Goal: Communication & Community: Answer question/provide support

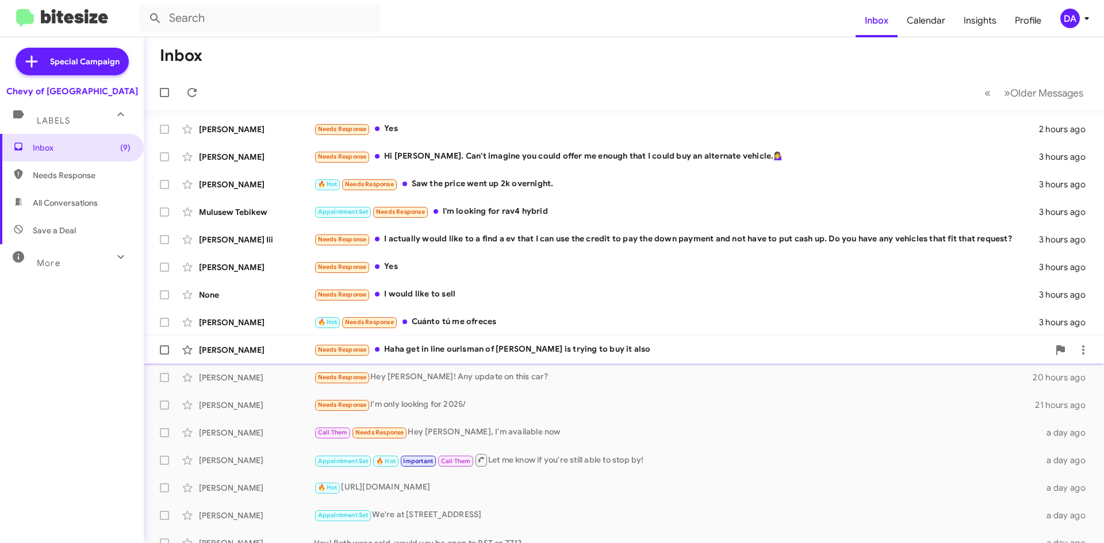
click at [548, 355] on div "Needs Response Haha get in line ourisman of [PERSON_NAME] is trying to buy it a…" at bounding box center [681, 349] width 735 height 13
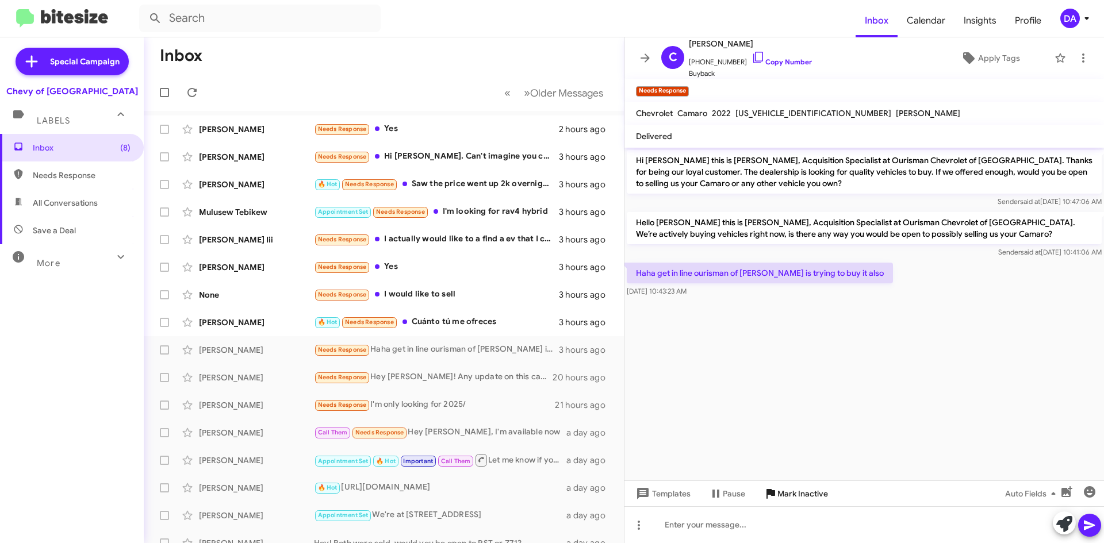
click at [777, 485] on span "Mark Inactive" at bounding box center [802, 493] width 51 height 21
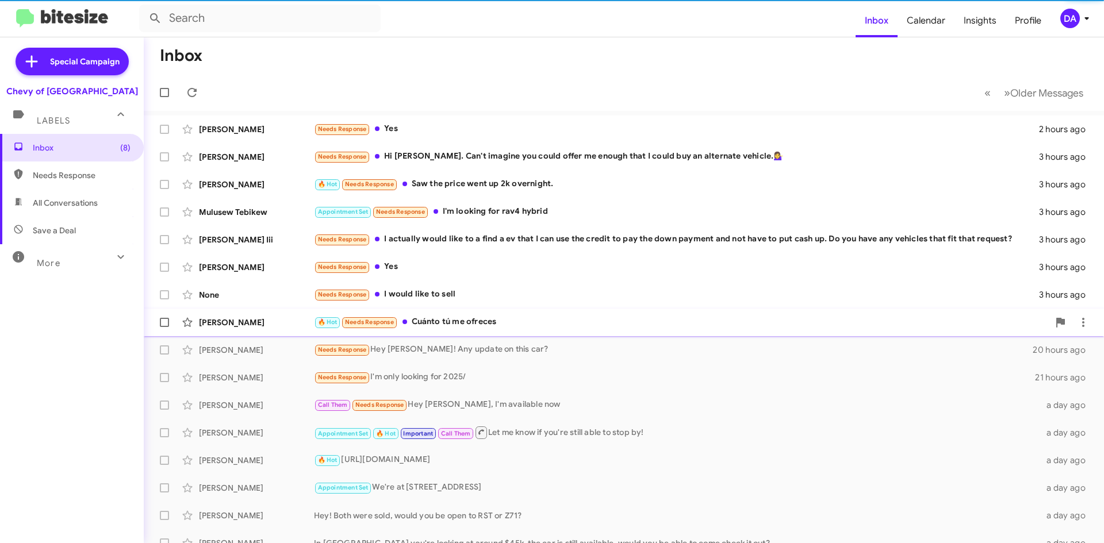
click at [488, 326] on div "🔥 Hot Needs Response Cuánto tú me ofreces" at bounding box center [681, 322] width 735 height 13
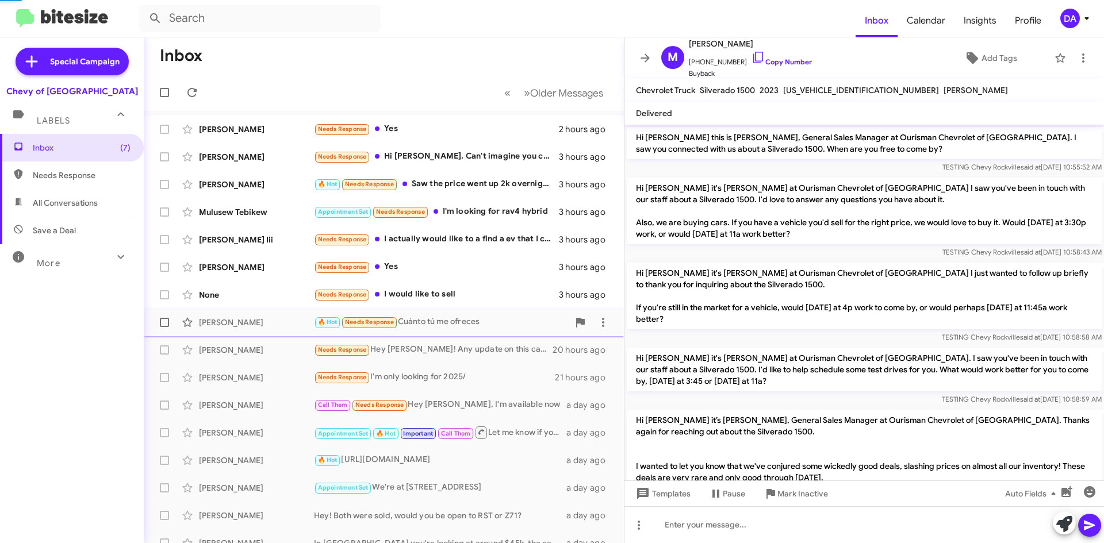
scroll to position [294, 0]
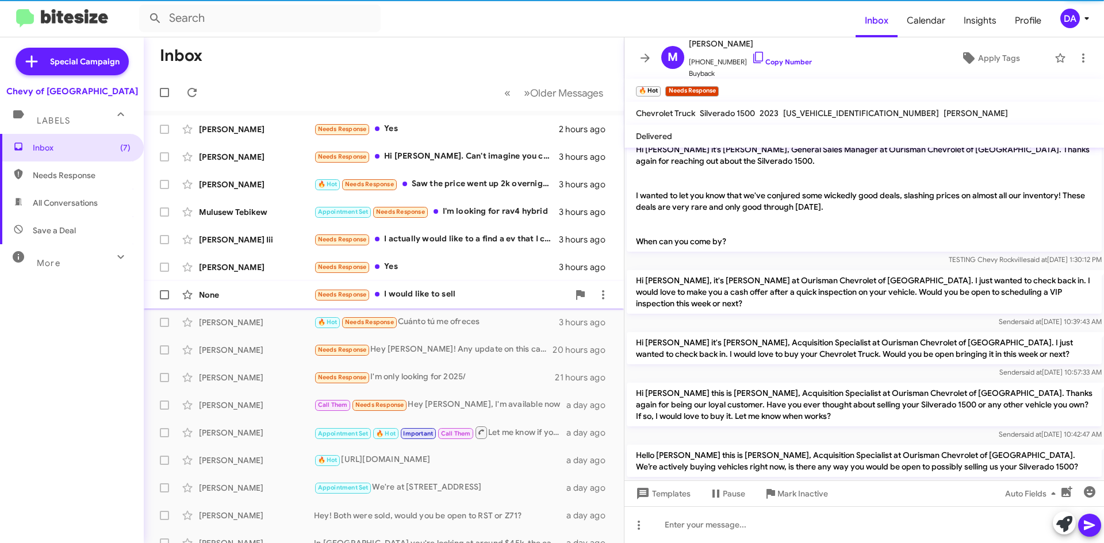
click at [427, 291] on div "Needs Response I would like to sell" at bounding box center [441, 294] width 255 height 13
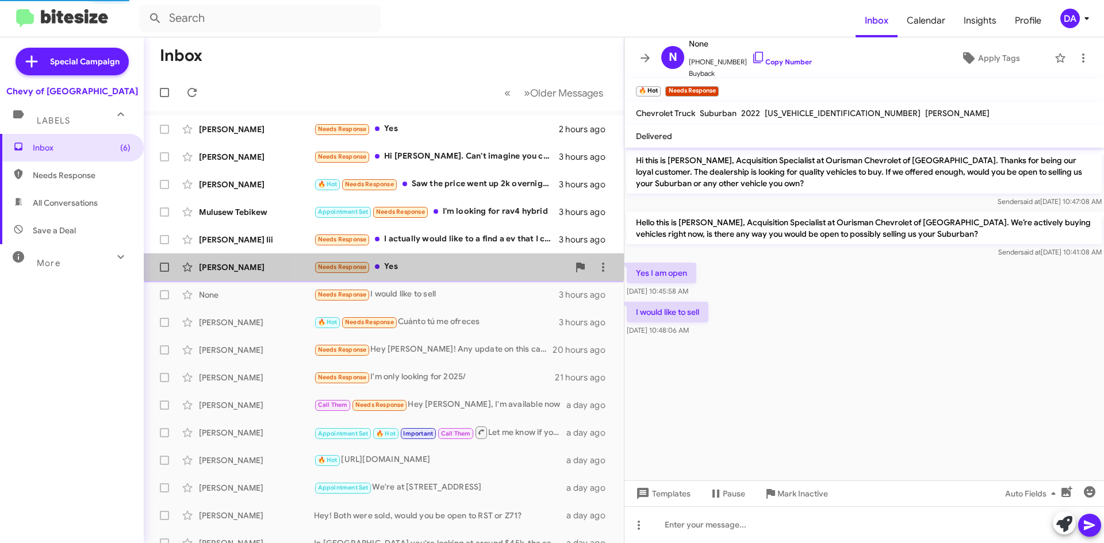
click at [425, 264] on div "Needs Response Yes" at bounding box center [441, 266] width 255 height 13
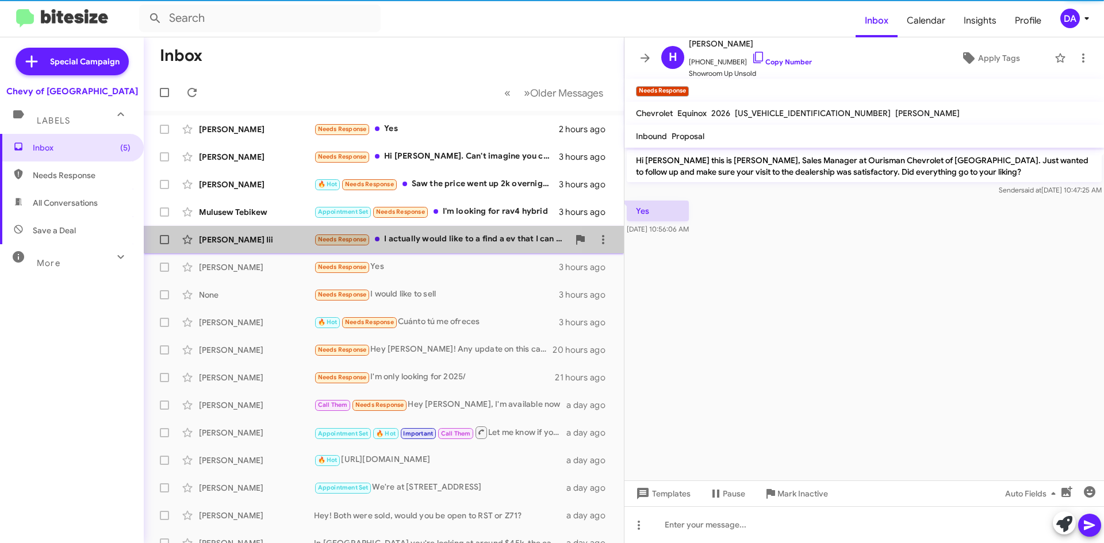
click at [435, 240] on div "Needs Response I actually would like to a find a ev that I can use the credit t…" at bounding box center [441, 239] width 255 height 13
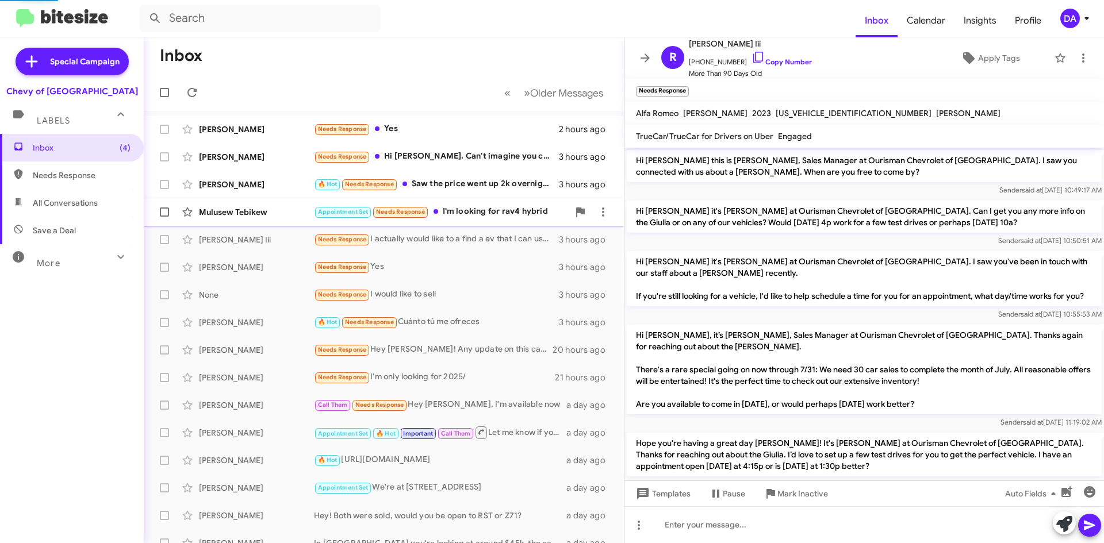
scroll to position [879, 0]
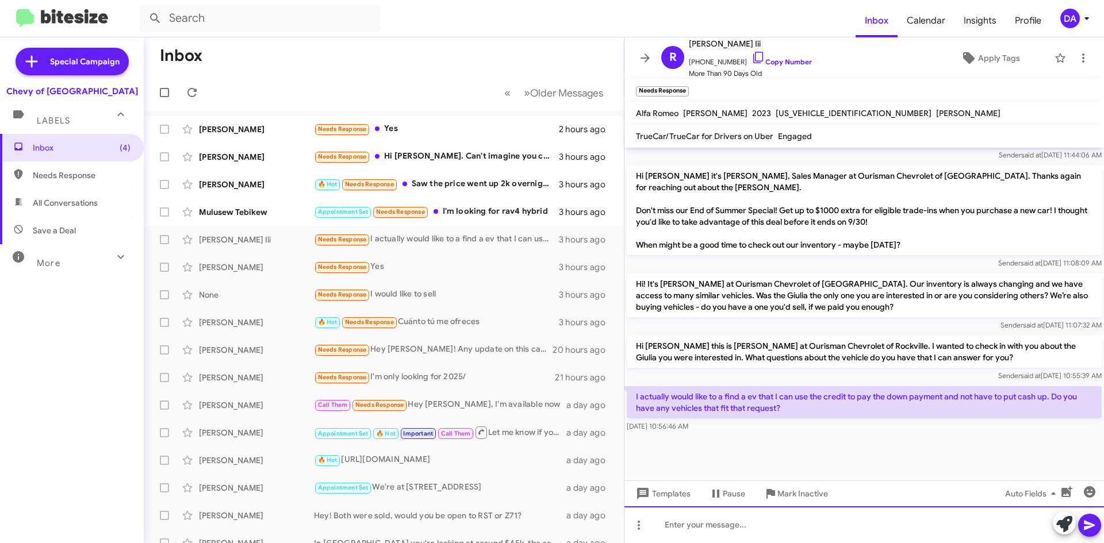
click at [718, 518] on div at bounding box center [863, 524] width 479 height 37
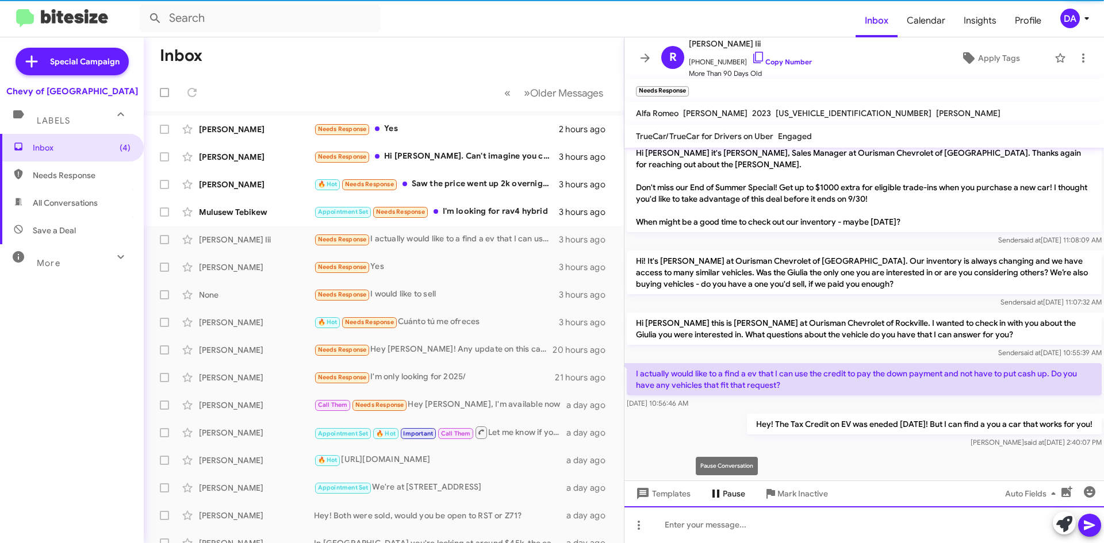
scroll to position [0, 0]
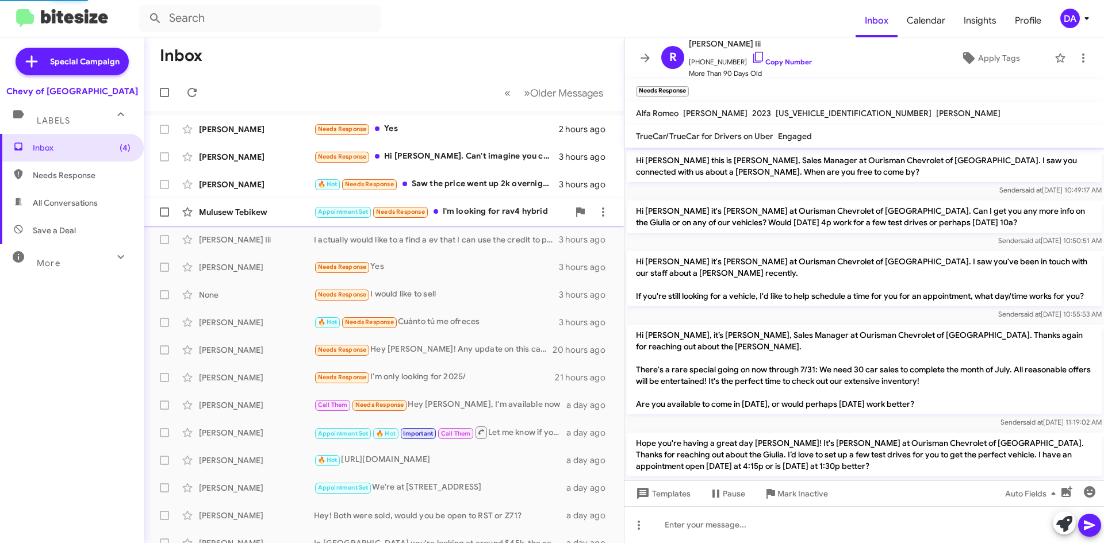
click at [495, 205] on div "Appointment Set Needs Response I'm looking for rav4 hybrid" at bounding box center [441, 211] width 255 height 13
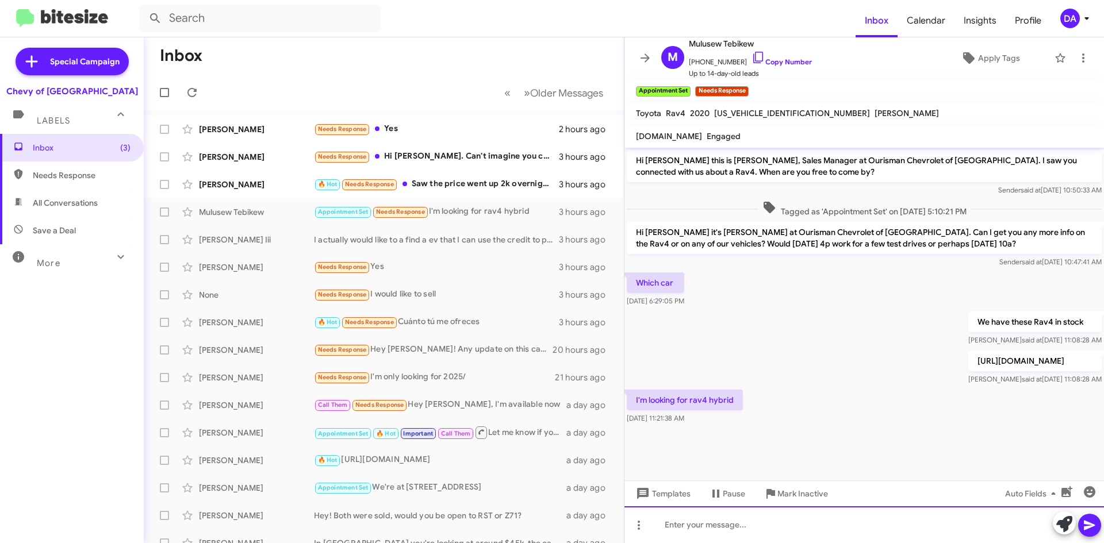
click at [742, 526] on div at bounding box center [863, 524] width 479 height 37
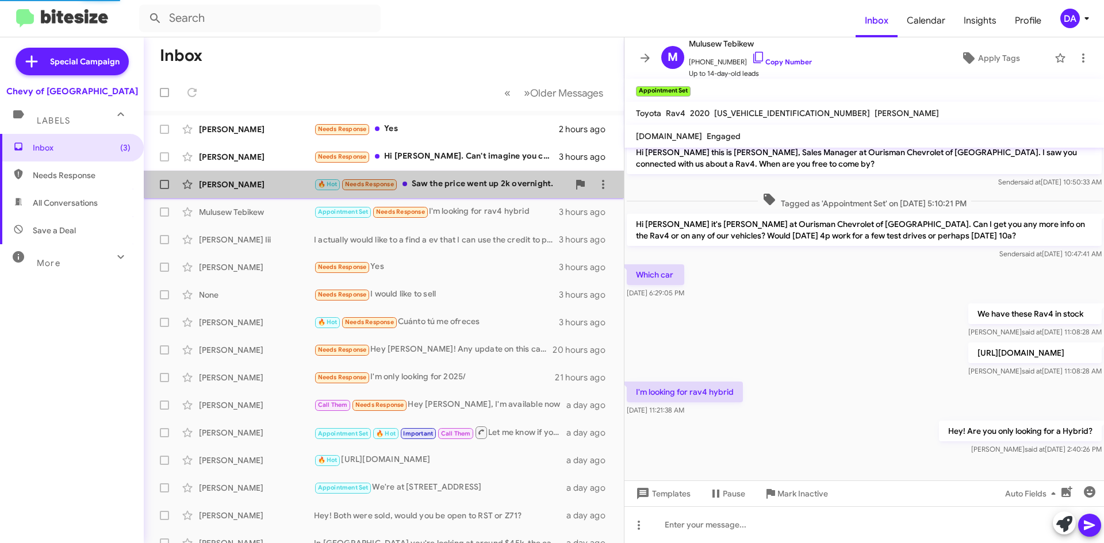
click at [501, 187] on div "🔥 Hot Needs Response Saw the price went up 2k overnight." at bounding box center [441, 184] width 255 height 13
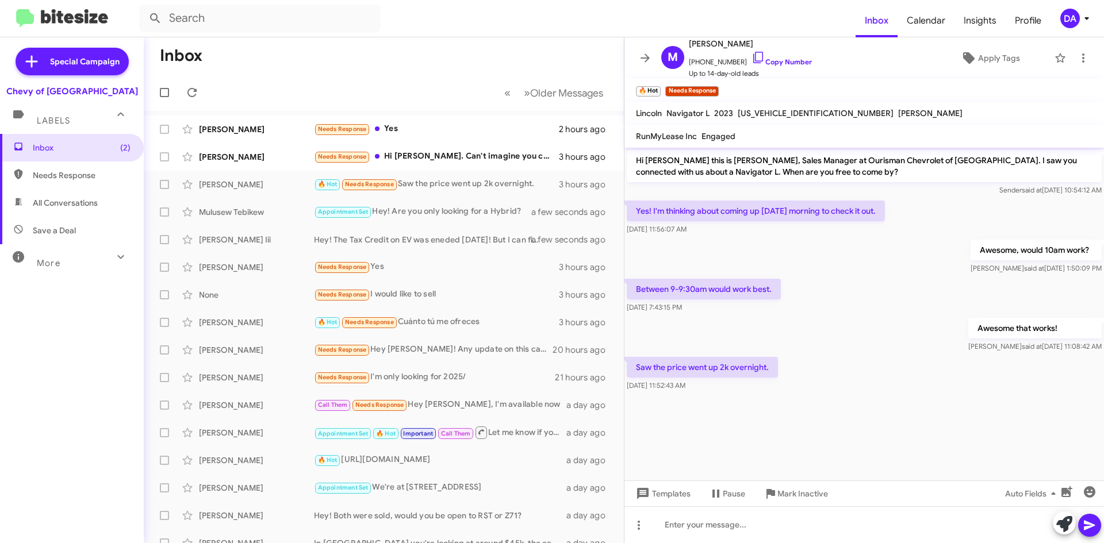
click at [782, 110] on span "[US_VEHICLE_IDENTIFICATION_NUMBER]" at bounding box center [816, 113] width 156 height 10
copy span "[US_VEHICLE_IDENTIFICATION_NUMBER]"
click at [965, 105] on mat-toolbar "Lincoln Navigator L 2023 [US_VEHICLE_IDENTIFICATION_NUMBER] [PERSON_NAME]" at bounding box center [863, 113] width 479 height 23
click at [193, 84] on button at bounding box center [191, 92] width 23 height 23
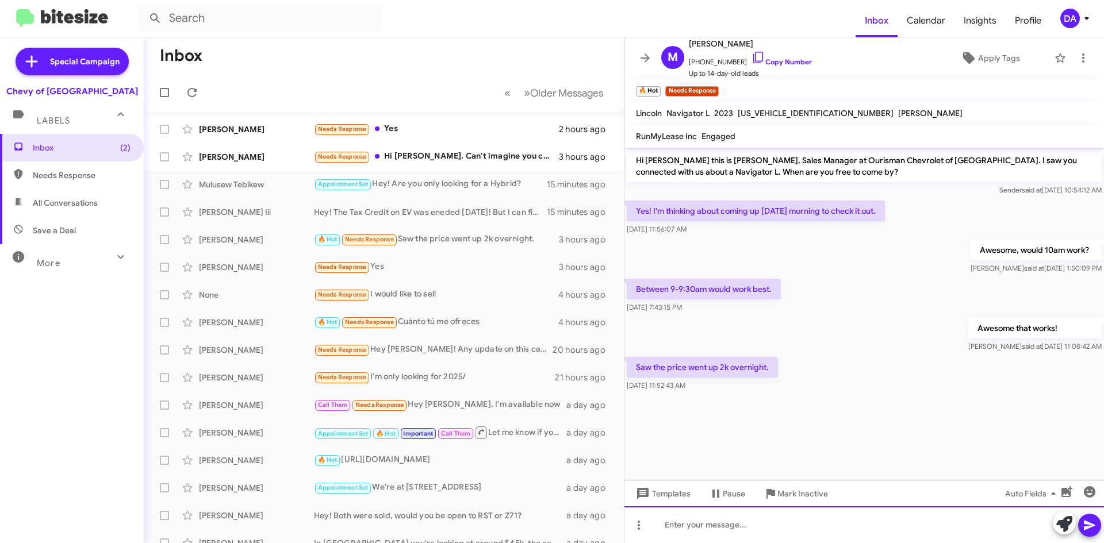
click at [702, 527] on div at bounding box center [863, 524] width 479 height 37
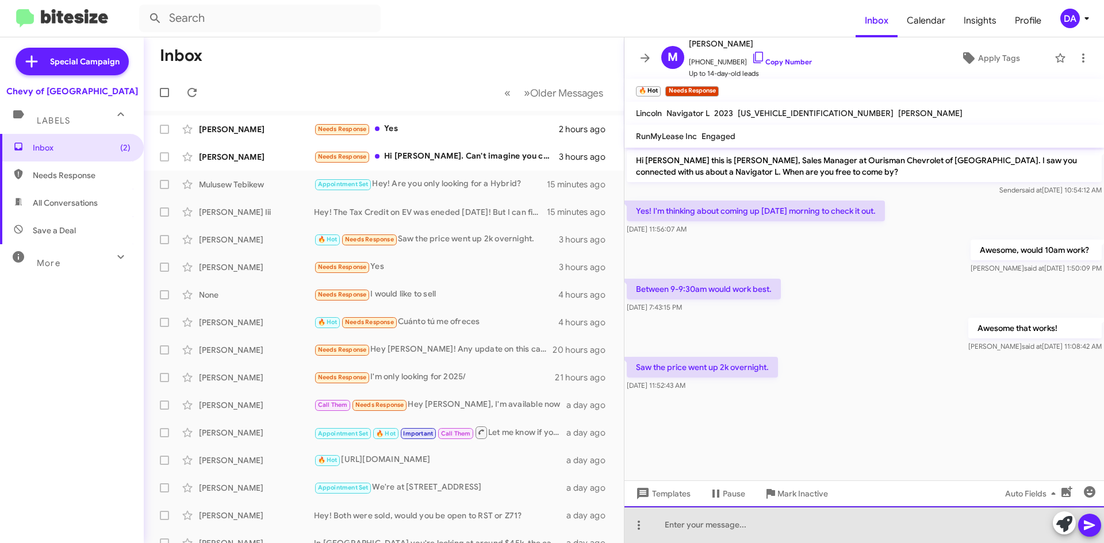
click at [717, 526] on div at bounding box center [863, 524] width 479 height 37
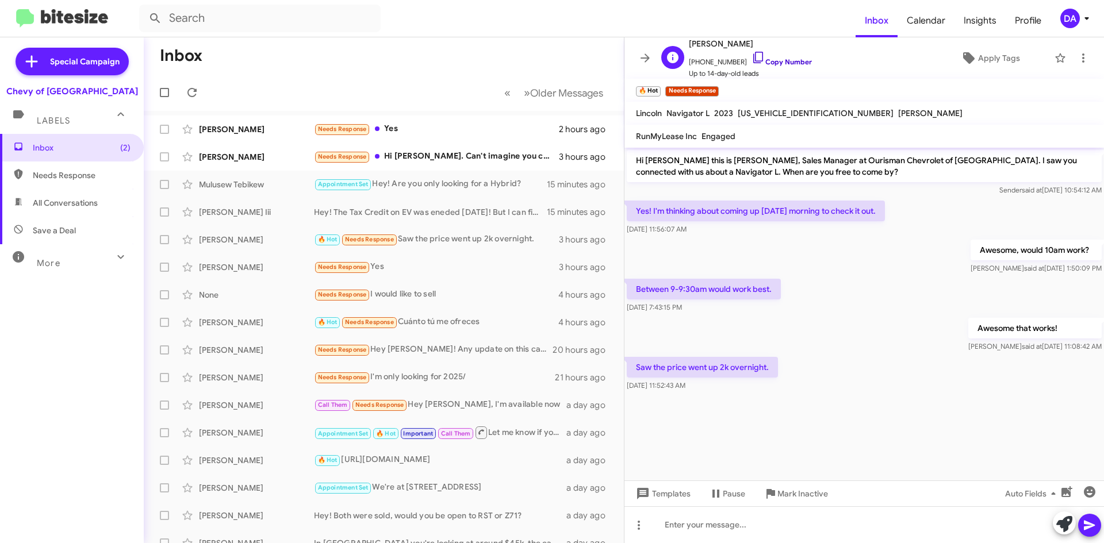
drag, startPoint x: 774, startPoint y: 63, endPoint x: 765, endPoint y: 59, distance: 10.4
click at [773, 63] on link "Copy Number" at bounding box center [781, 61] width 60 height 9
click at [1074, 532] on div at bounding box center [1077, 524] width 48 height 25
click at [1063, 529] on icon at bounding box center [1064, 524] width 16 height 16
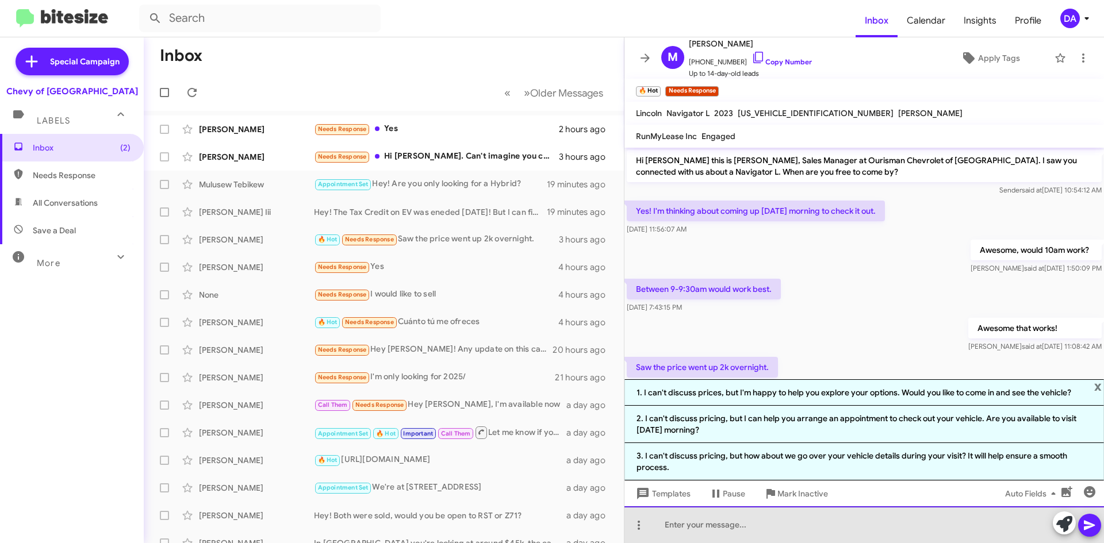
click at [760, 529] on div at bounding box center [863, 524] width 479 height 37
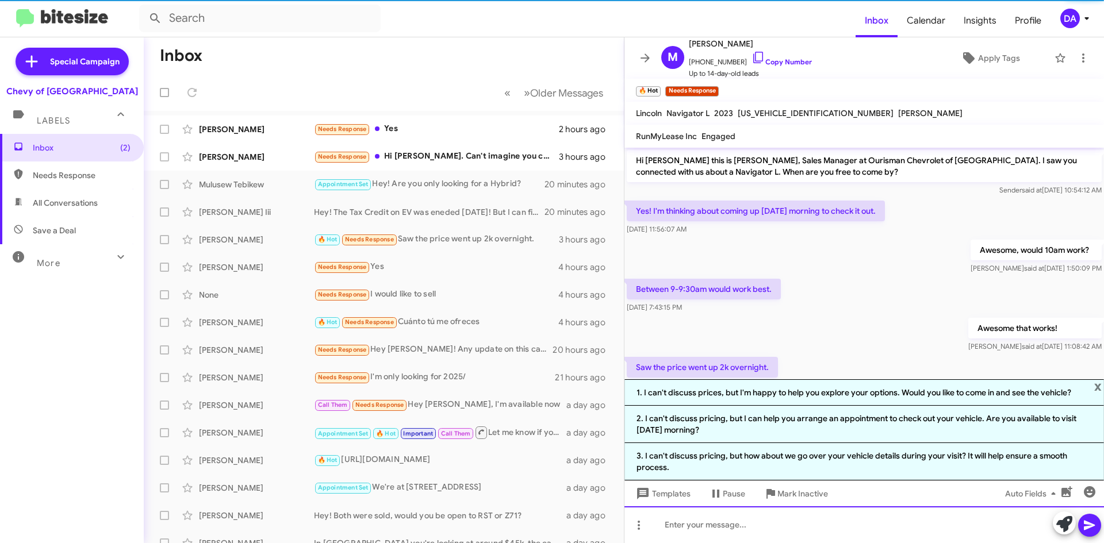
scroll to position [74, 0]
